Goal: Navigation & Orientation: Find specific page/section

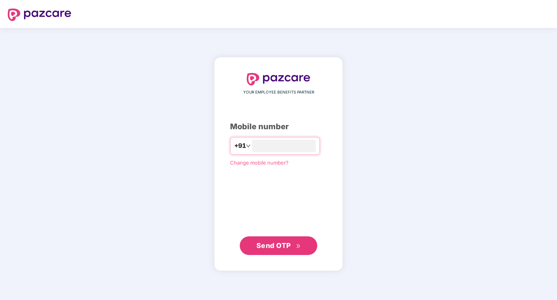
type input "**********"
click at [258, 245] on span "Send OTP" at bounding box center [274, 245] width 34 height 8
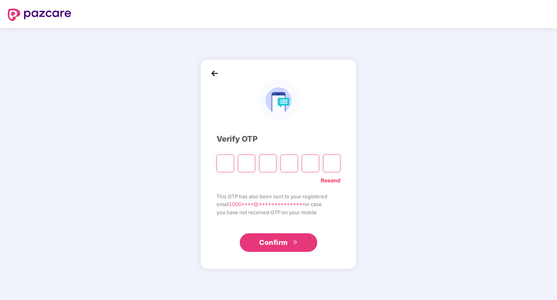
type input "*"
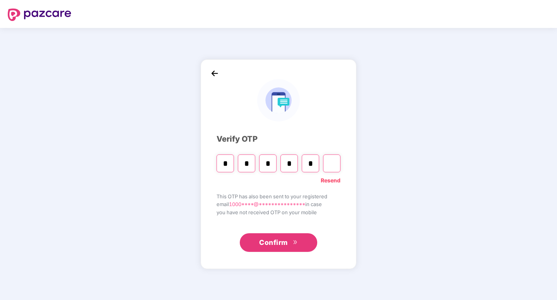
type input "*"
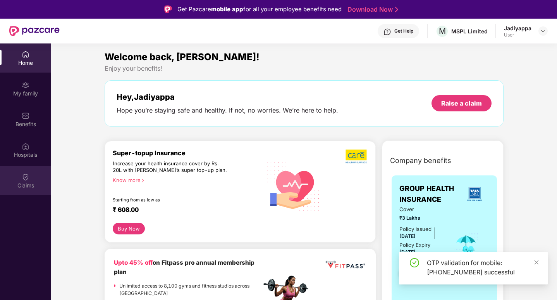
click at [23, 176] on img at bounding box center [26, 177] width 8 height 8
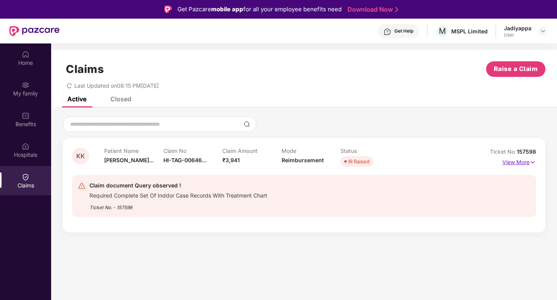
click at [506, 160] on p "View More" at bounding box center [520, 161] width 34 height 10
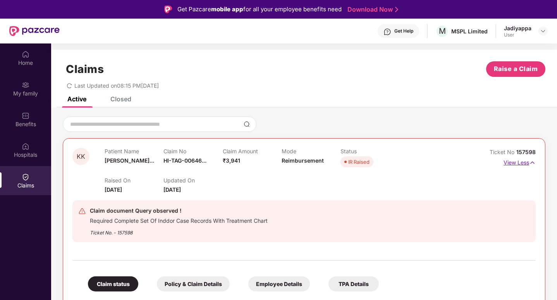
click at [532, 160] on img at bounding box center [532, 162] width 7 height 9
